Goal: Transaction & Acquisition: Purchase product/service

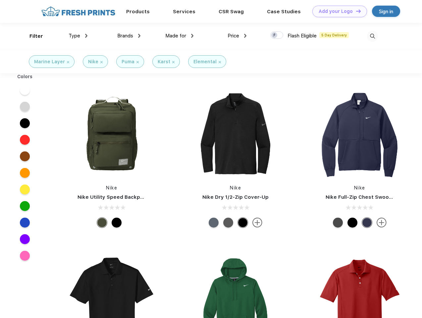
click at [337, 11] on link "Add your Logo Design Tool" at bounding box center [339, 12] width 55 height 12
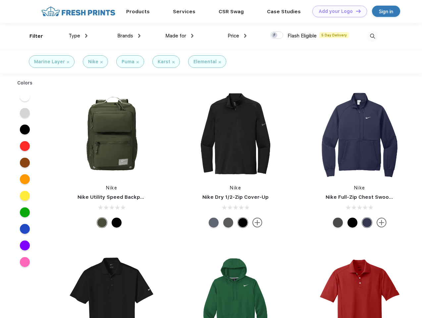
click at [0, 0] on div "Design Tool" at bounding box center [0, 0] width 0 height 0
click at [355, 11] on link "Add your Logo Design Tool" at bounding box center [339, 12] width 55 height 12
click at [32, 36] on div "Filter" at bounding box center [36, 36] width 14 height 8
click at [78, 36] on span "Type" at bounding box center [75, 36] width 12 height 6
click at [129, 36] on span "Brands" at bounding box center [125, 36] width 16 height 6
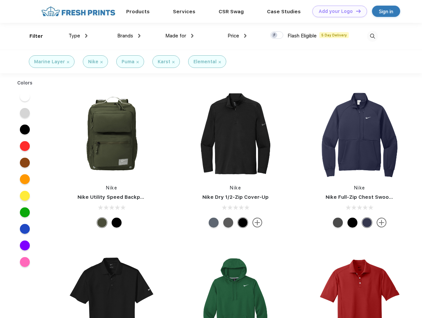
click at [180, 36] on span "Made for" at bounding box center [175, 36] width 21 height 6
click at [237, 36] on span "Price" at bounding box center [234, 36] width 12 height 6
click at [277, 35] on div at bounding box center [276, 34] width 13 height 7
click at [275, 35] on input "checkbox" at bounding box center [272, 33] width 4 height 4
click at [372, 36] on img at bounding box center [372, 36] width 11 height 11
